Goal: Task Accomplishment & Management: Manage account settings

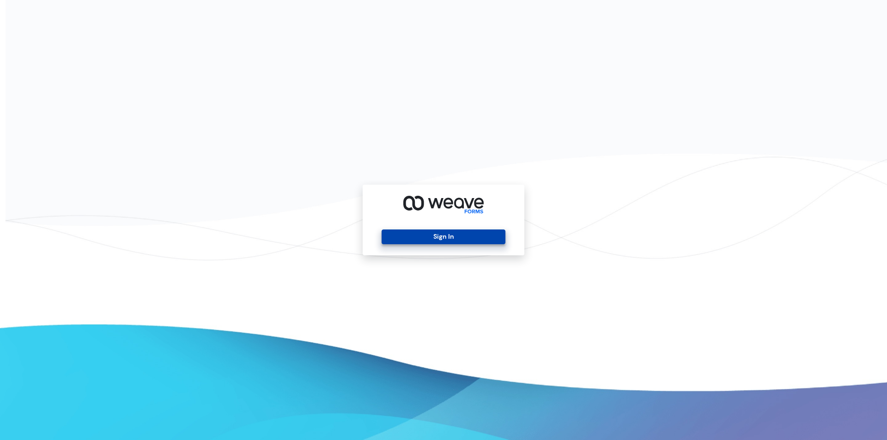
click at [447, 236] on button "Sign In" at bounding box center [442, 236] width 123 height 15
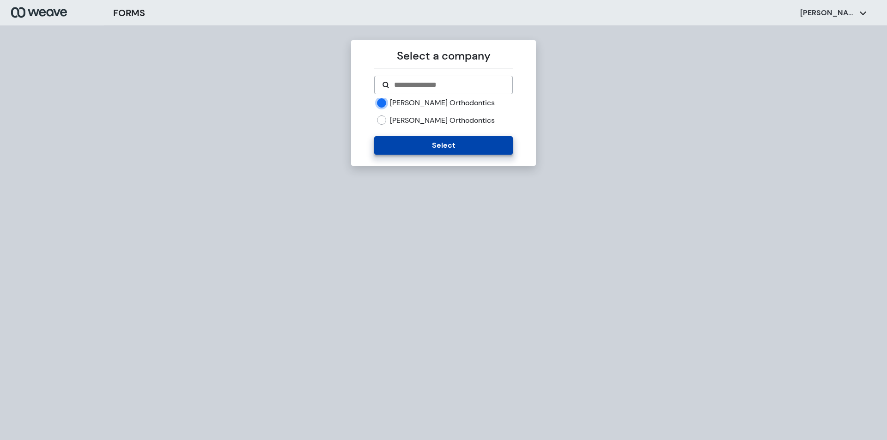
click at [445, 146] on button "Select" at bounding box center [443, 145] width 138 height 18
